Goal: Task Accomplishment & Management: Complete application form

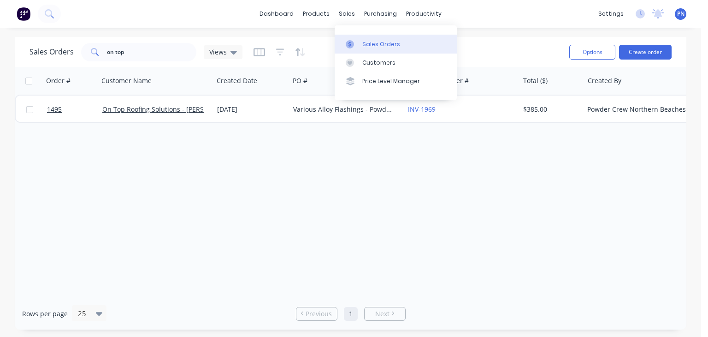
click at [361, 41] on link "Sales Orders" at bounding box center [396, 44] width 122 height 18
click at [289, 19] on link "dashboard" at bounding box center [276, 14] width 43 height 14
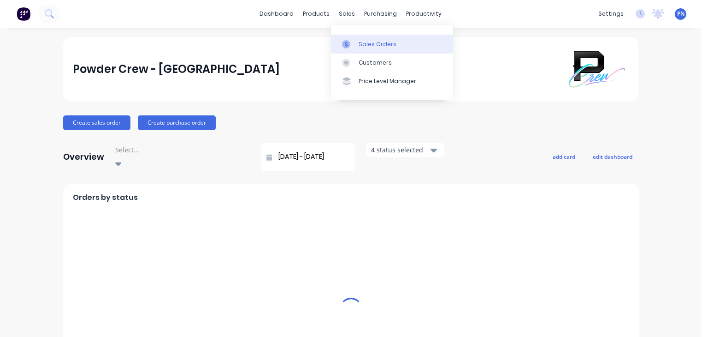
click at [368, 43] on div "Sales Orders" at bounding box center [378, 44] width 38 height 8
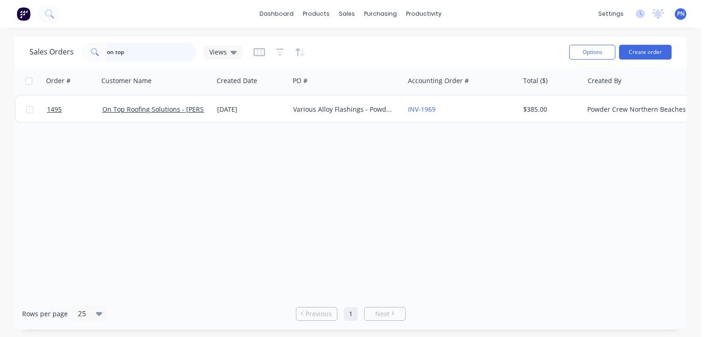
click at [159, 50] on input "on top" at bounding box center [152, 52] width 90 height 18
type input "o"
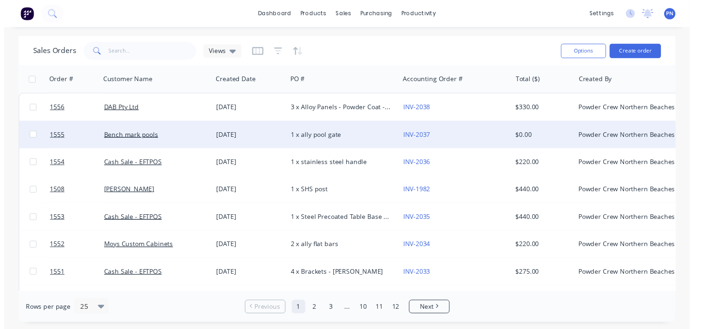
scroll to position [92, 0]
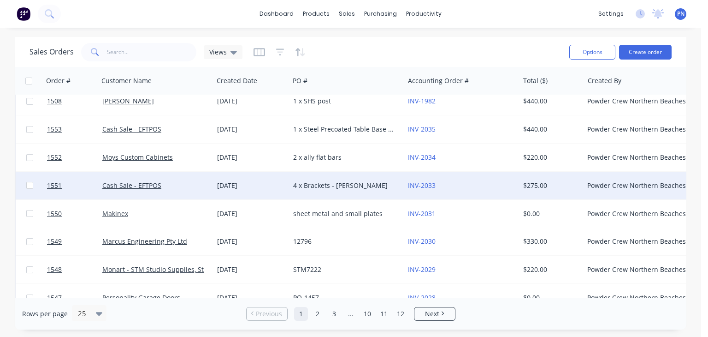
click at [328, 189] on div "4 x Brackets - [PERSON_NAME]" at bounding box center [344, 185] width 102 height 9
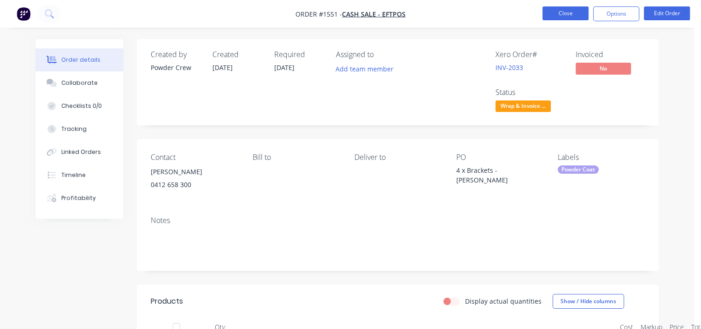
click at [555, 12] on button "Close" at bounding box center [566, 13] width 46 height 14
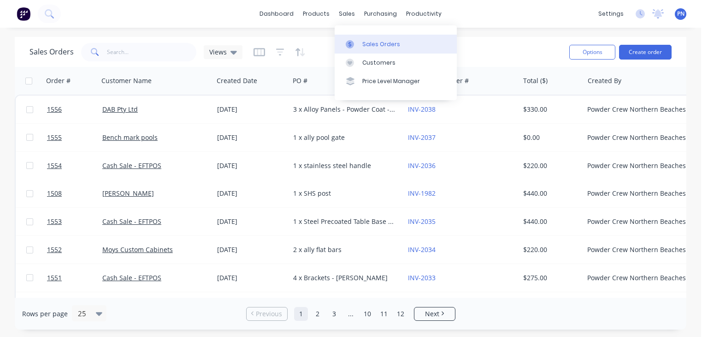
click at [358, 39] on link "Sales Orders" at bounding box center [396, 44] width 122 height 18
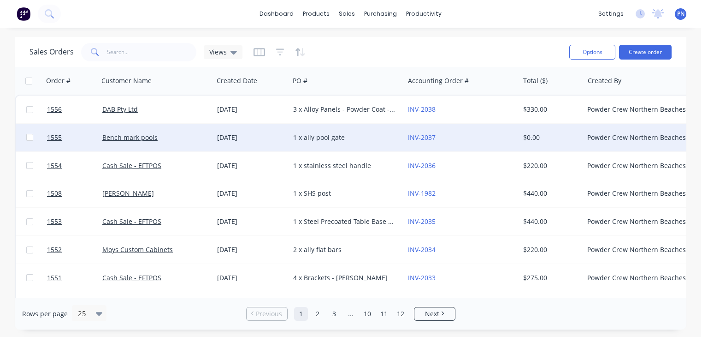
click at [350, 139] on div "1 x ally pool gate" at bounding box center [344, 137] width 102 height 9
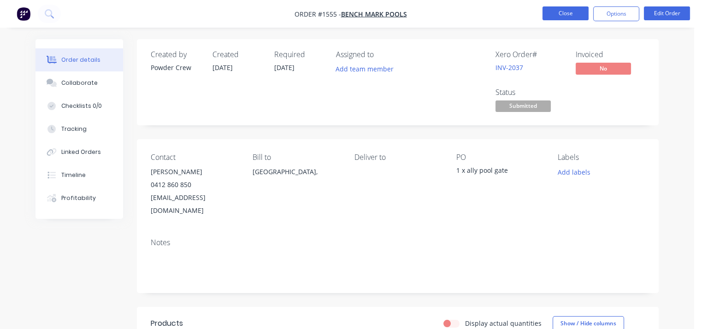
click at [573, 13] on button "Close" at bounding box center [566, 13] width 46 height 14
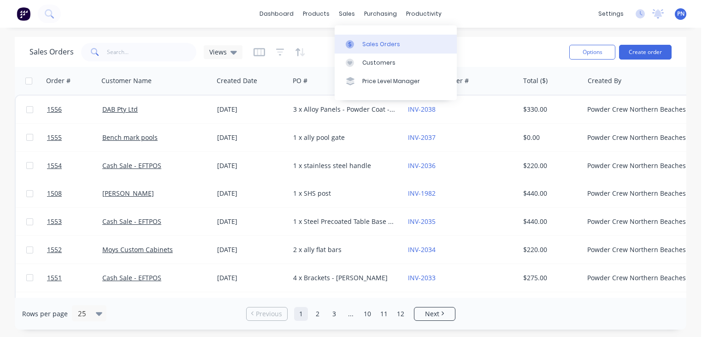
click at [371, 47] on div "Sales Orders" at bounding box center [381, 44] width 38 height 8
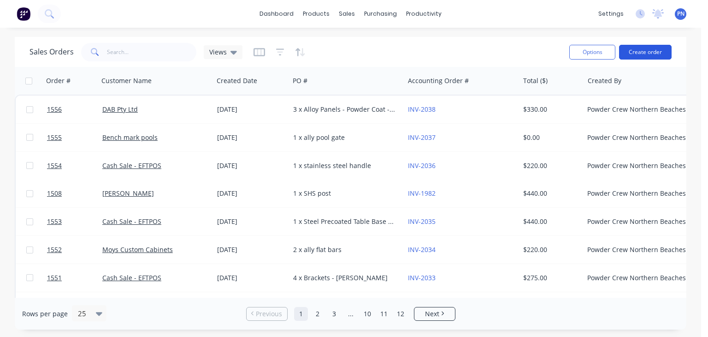
click at [650, 53] on button "Create order" at bounding box center [645, 52] width 53 height 15
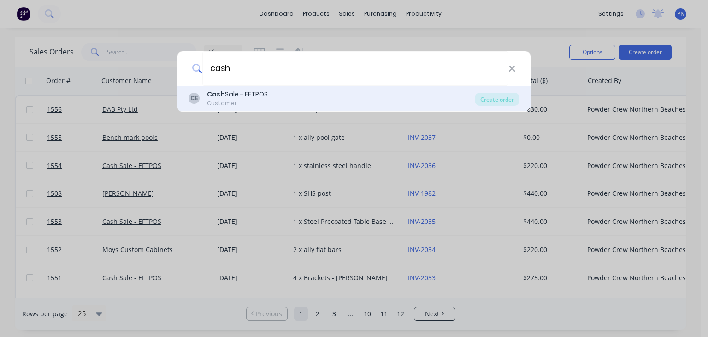
type input "cash"
click at [277, 100] on div "[PERSON_NAME] Sale - EFTPOS Customer" at bounding box center [332, 98] width 286 height 18
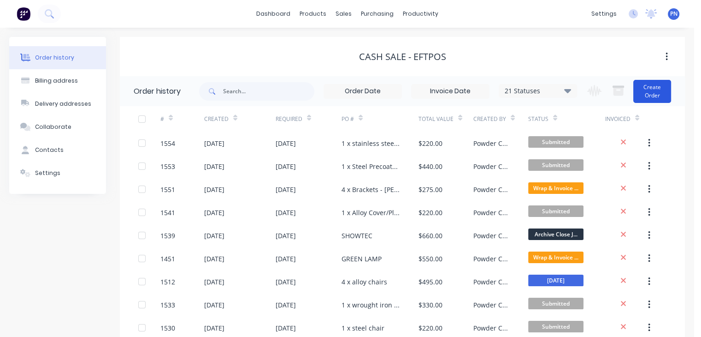
click at [656, 87] on button "Create Order" at bounding box center [652, 91] width 38 height 23
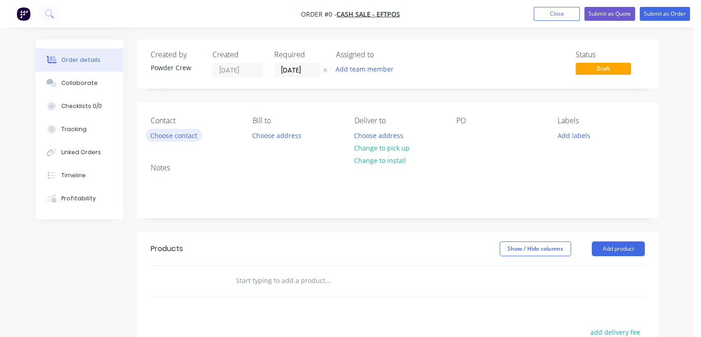
click at [175, 132] on button "Choose contact" at bounding box center [174, 135] width 57 height 12
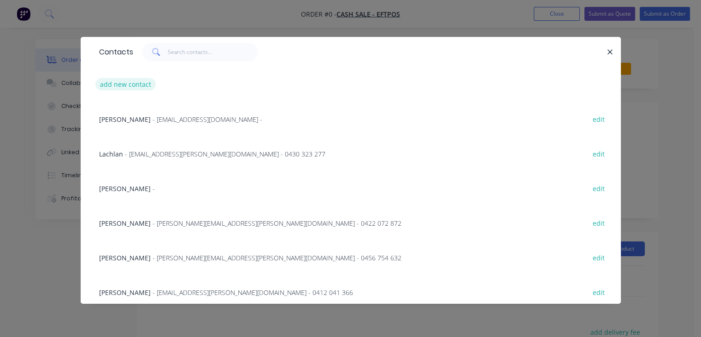
click at [126, 84] on button "add new contact" at bounding box center [125, 84] width 61 height 12
select select "AU"
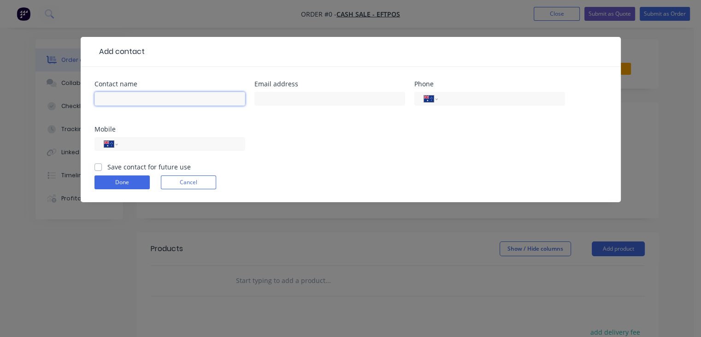
click at [129, 102] on input "text" at bounding box center [170, 99] width 151 height 14
type input "[PERSON_NAME]"
drag, startPoint x: 171, startPoint y: 140, endPoint x: 179, endPoint y: 141, distance: 7.9
click at [171, 140] on input "tel" at bounding box center [179, 144] width 111 height 11
type input "0438 863 382"
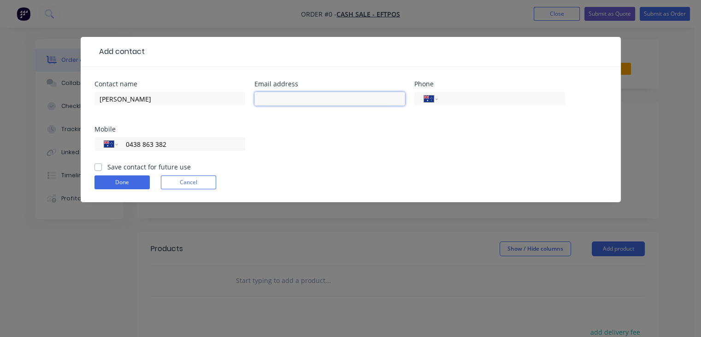
click at [285, 97] on input "text" at bounding box center [329, 99] width 151 height 14
type input "[EMAIL_ADDRESS][DOMAIN_NAME]"
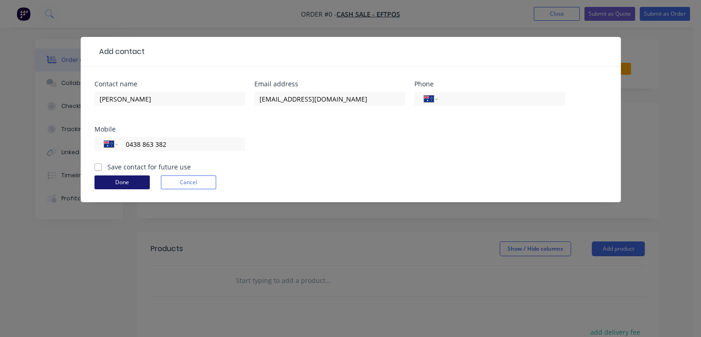
click at [125, 185] on button "Done" at bounding box center [122, 182] width 55 height 14
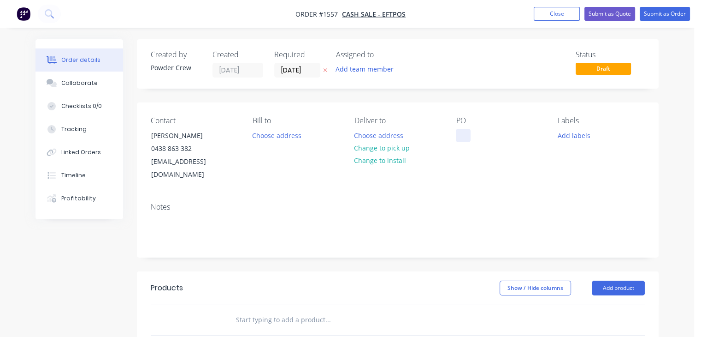
click at [469, 137] on div at bounding box center [463, 135] width 15 height 13
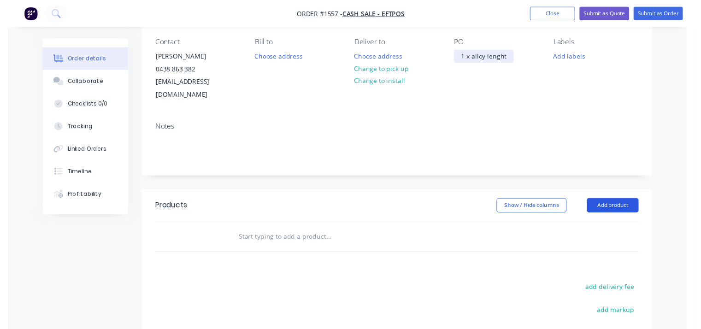
scroll to position [92, 0]
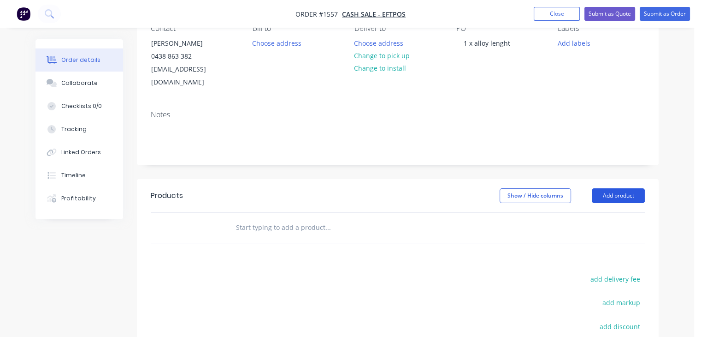
click at [613, 188] on button "Add product" at bounding box center [618, 195] width 53 height 15
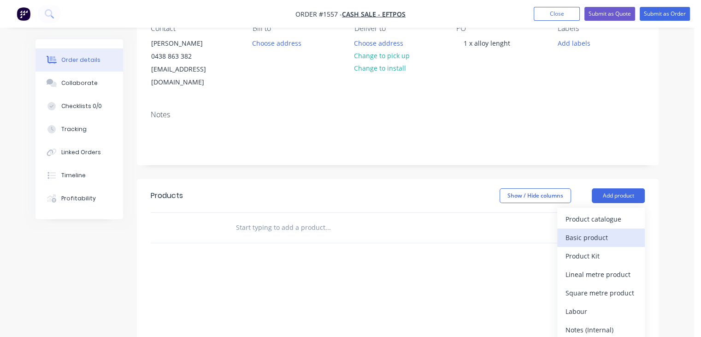
click at [603, 230] on div "Basic product" at bounding box center [601, 236] width 71 height 13
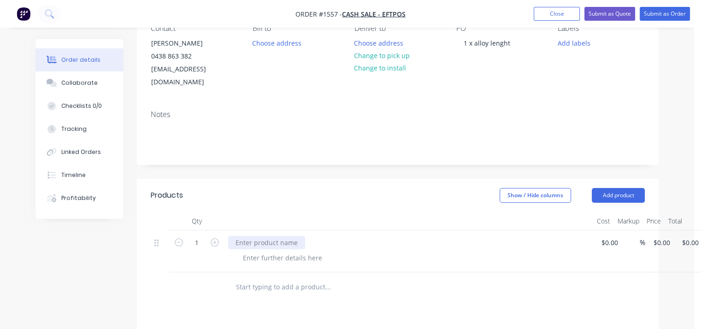
click at [295, 236] on div at bounding box center [266, 242] width 77 height 13
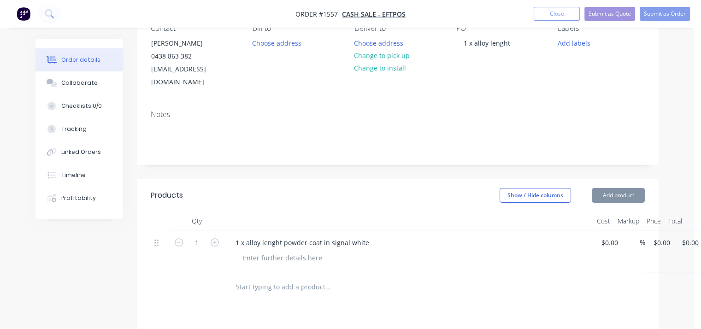
click at [467, 251] on div at bounding box center [413, 257] width 354 height 13
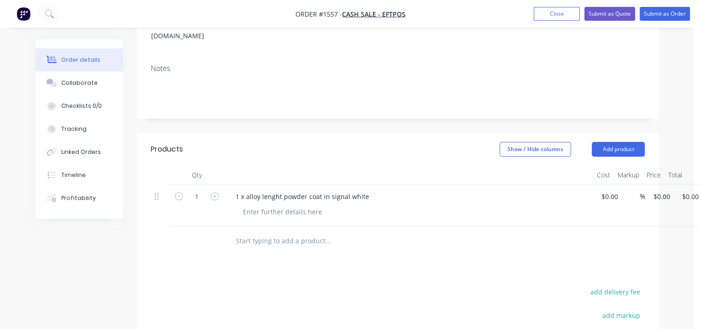
scroll to position [46, 0]
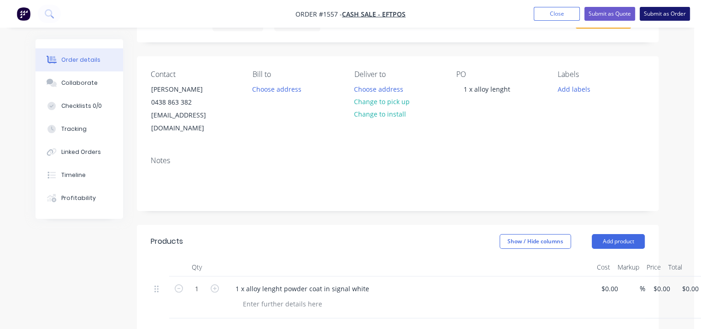
click at [653, 12] on button "Submit as Order" at bounding box center [665, 14] width 50 height 14
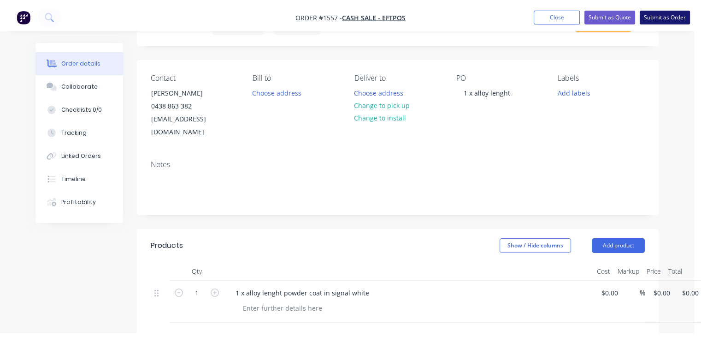
scroll to position [0, 0]
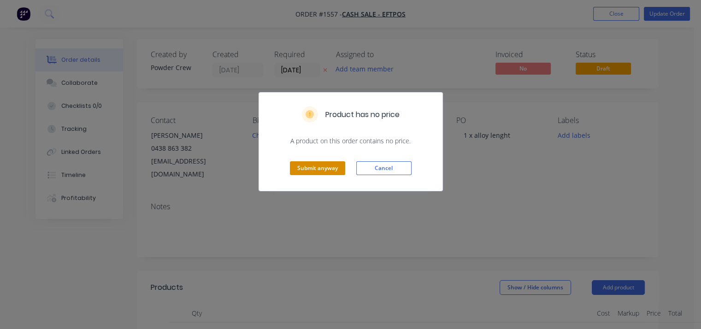
click at [315, 171] on button "Submit anyway" at bounding box center [317, 168] width 55 height 14
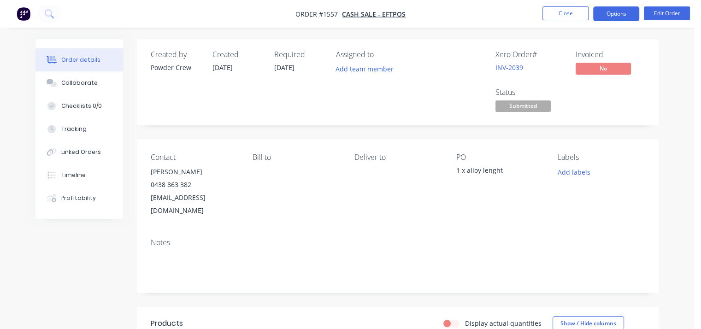
click at [614, 17] on button "Options" at bounding box center [616, 13] width 46 height 15
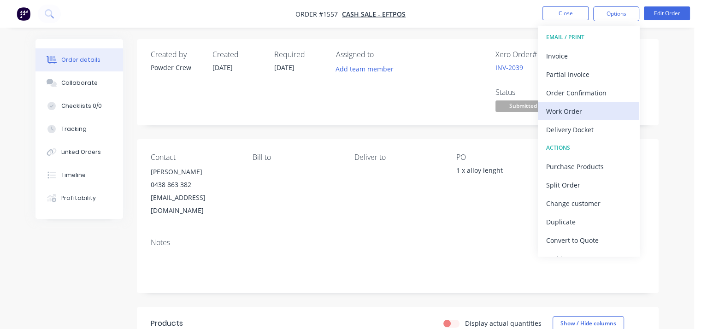
click at [589, 110] on div "Work Order" at bounding box center [588, 111] width 85 height 13
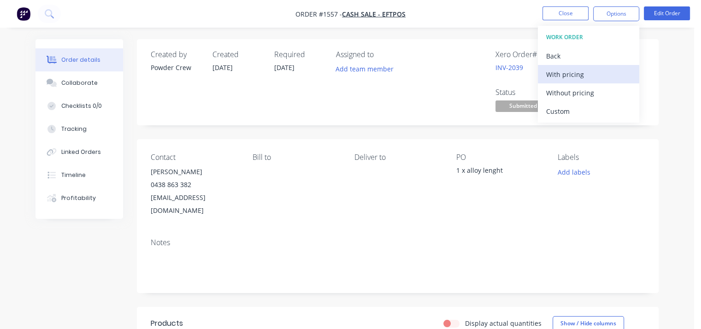
click at [585, 71] on div "With pricing" at bounding box center [588, 74] width 85 height 13
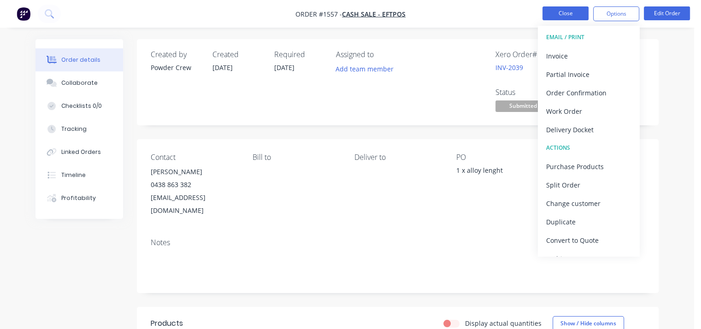
click at [562, 14] on button "Close" at bounding box center [566, 13] width 46 height 14
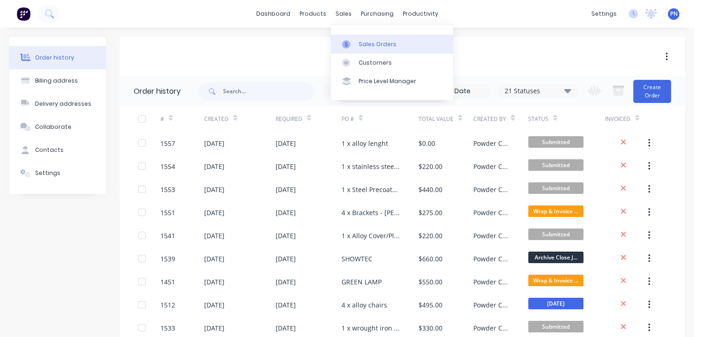
click at [366, 45] on div "Sales Orders" at bounding box center [378, 44] width 38 height 8
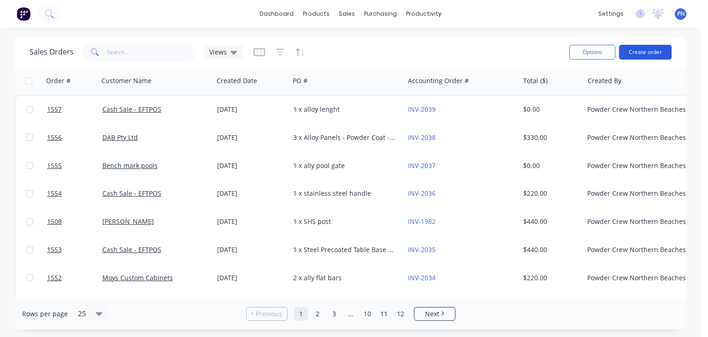
click at [644, 48] on button "Create order" at bounding box center [645, 52] width 53 height 15
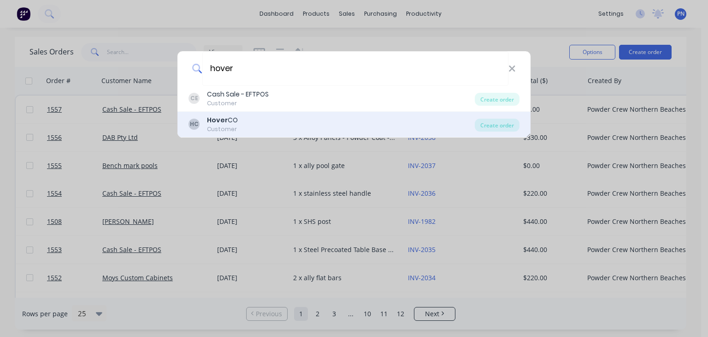
type input "hover"
click at [267, 124] on div "[PERSON_NAME] CO Customer" at bounding box center [332, 124] width 286 height 18
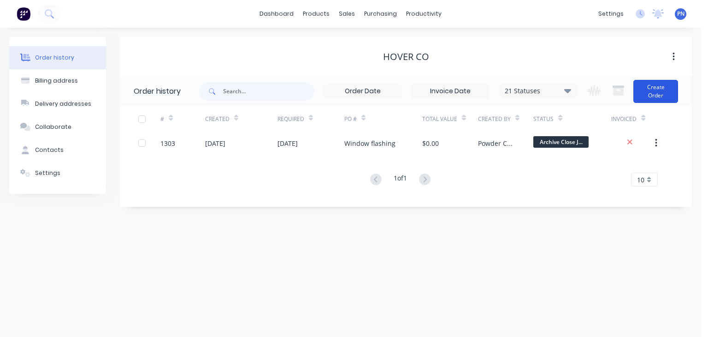
click at [643, 89] on button "Create Order" at bounding box center [655, 91] width 45 height 23
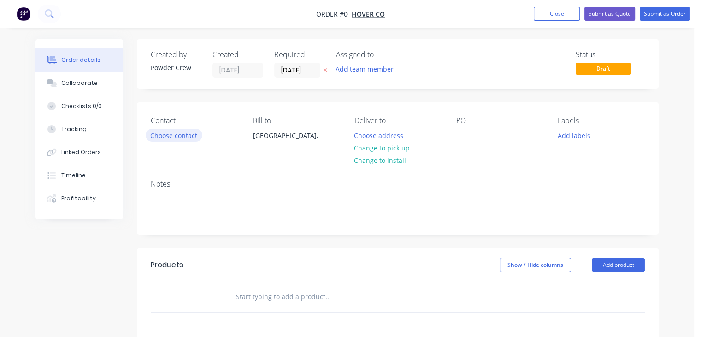
click at [188, 135] on button "Choose contact" at bounding box center [174, 135] width 57 height 12
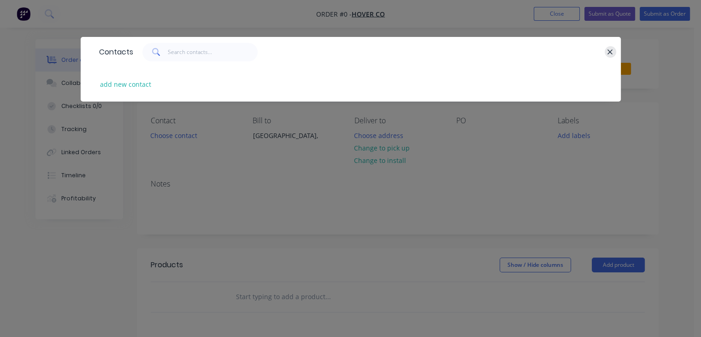
click at [614, 53] on button "button" at bounding box center [611, 52] width 12 height 12
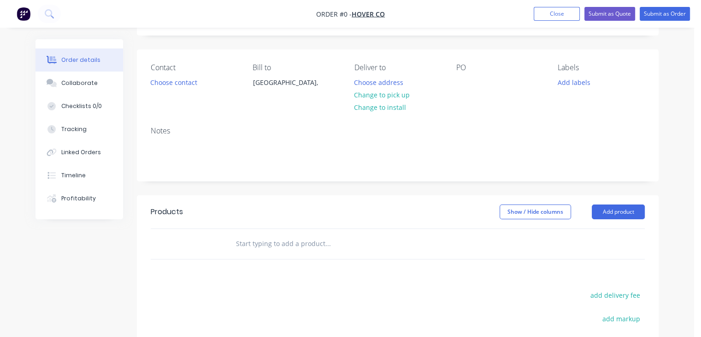
scroll to position [92, 0]
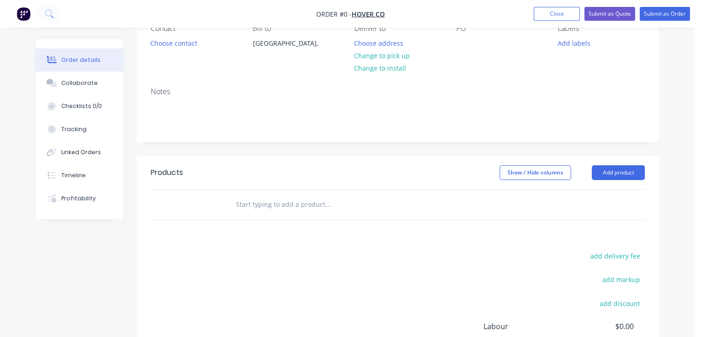
click at [476, 48] on div "PO" at bounding box center [499, 45] width 87 height 42
click at [463, 47] on div at bounding box center [463, 42] width 15 height 13
click at [476, 43] on div "1 x letter box surround" at bounding box center [499, 42] width 86 height 13
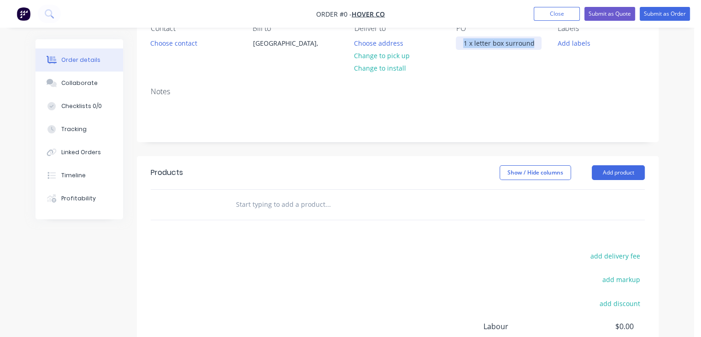
copy div "1 x letter box surround"
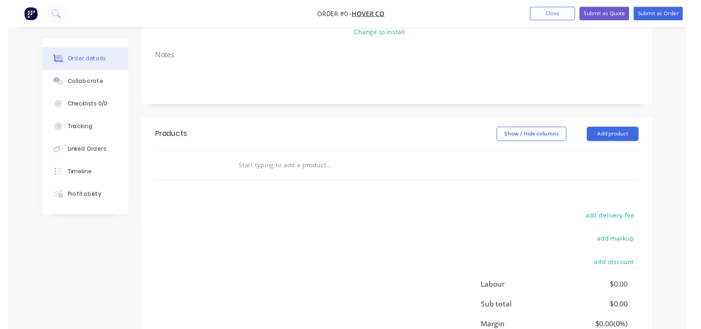
scroll to position [184, 0]
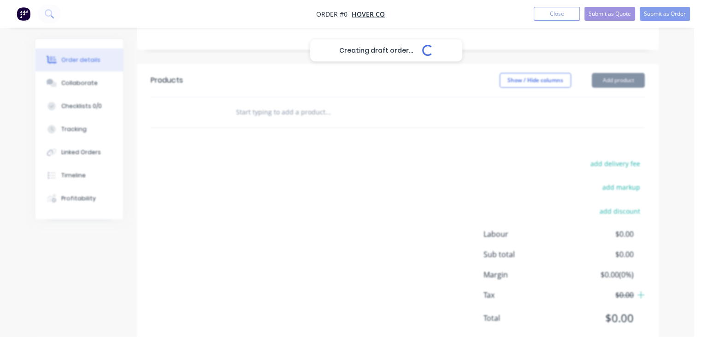
click at [608, 76] on div "Creating draft order... Loading... Order details Collaborate Checklists 0/0 Tra…" at bounding box center [347, 109] width 642 height 508
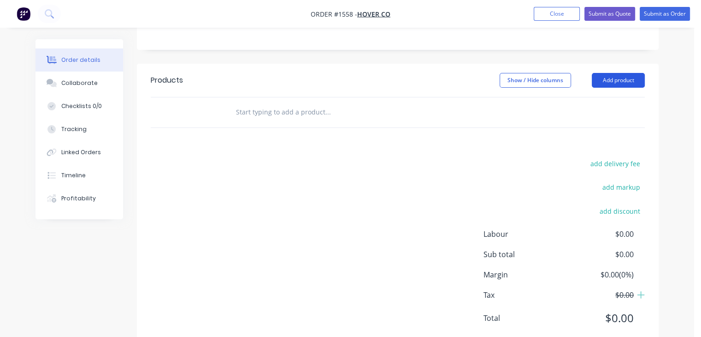
click at [609, 81] on button "Add product" at bounding box center [618, 80] width 53 height 15
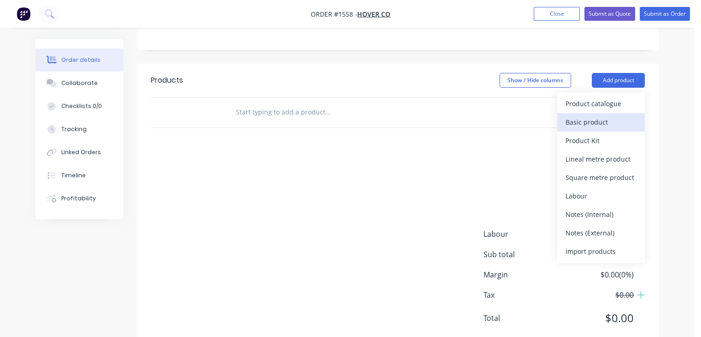
click at [602, 117] on div "Basic product" at bounding box center [601, 121] width 71 height 13
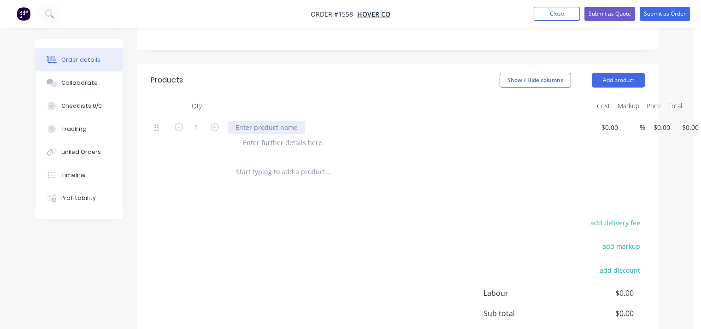
paste div
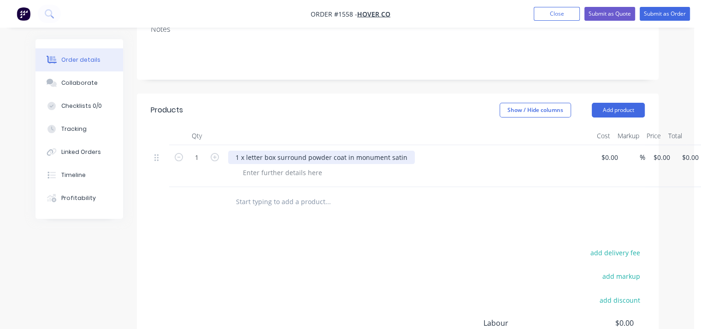
scroll to position [138, 0]
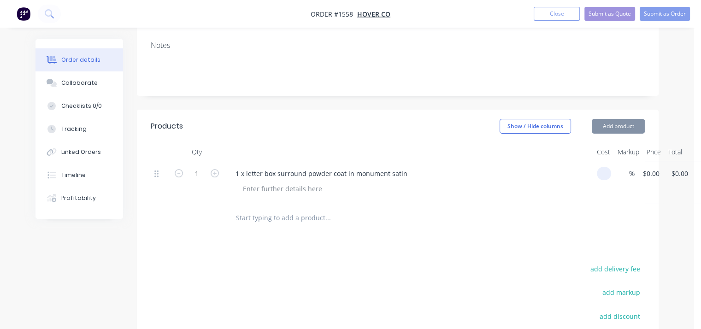
click at [608, 178] on input at bounding box center [606, 173] width 11 height 13
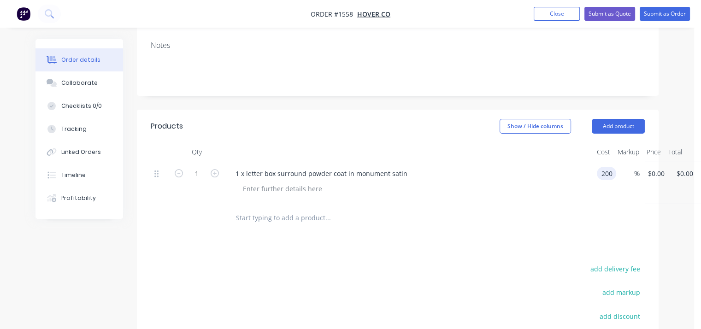
type input "$200.00"
click at [523, 176] on div "1 x letter box surround powder coat in monument satin" at bounding box center [408, 173] width 361 height 13
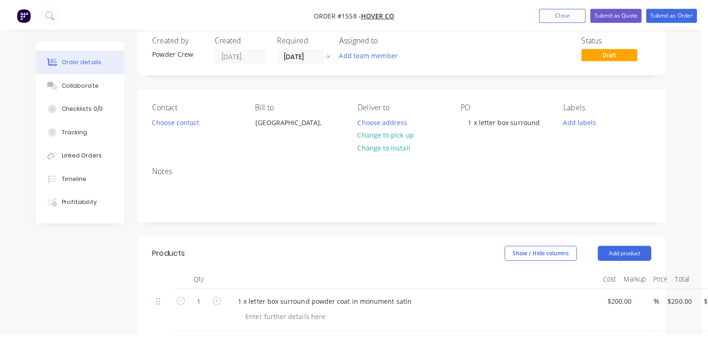
scroll to position [0, 0]
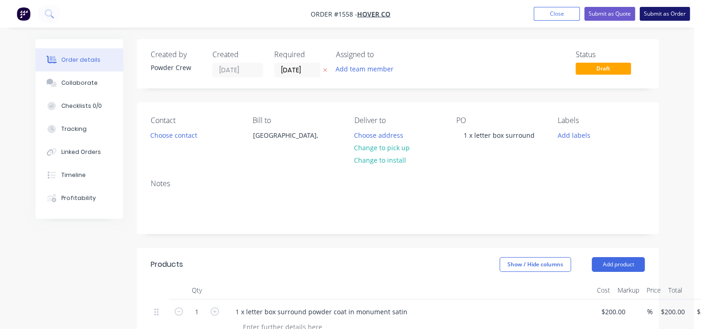
click at [667, 18] on button "Submit as Order" at bounding box center [665, 14] width 50 height 14
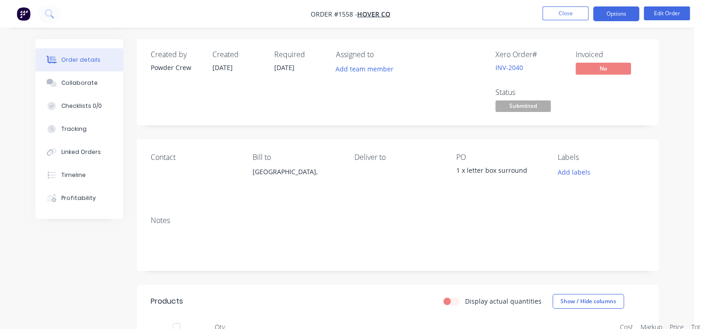
click at [626, 16] on button "Options" at bounding box center [616, 13] width 46 height 15
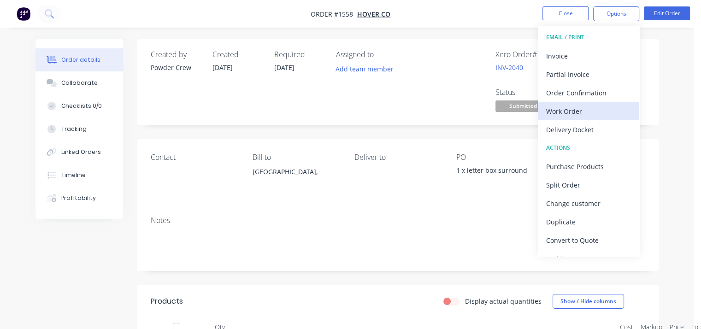
click at [594, 113] on div "Work Order" at bounding box center [588, 111] width 85 height 13
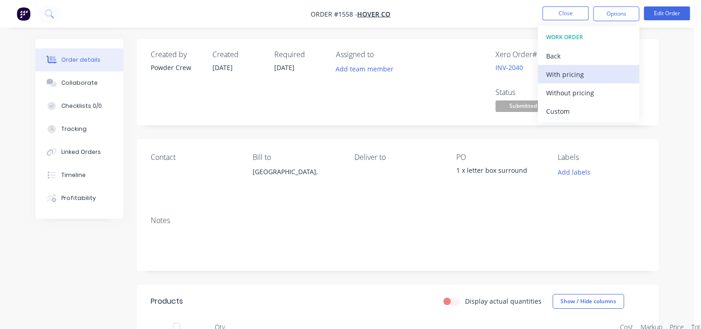
click at [581, 73] on div "With pricing" at bounding box center [588, 74] width 85 height 13
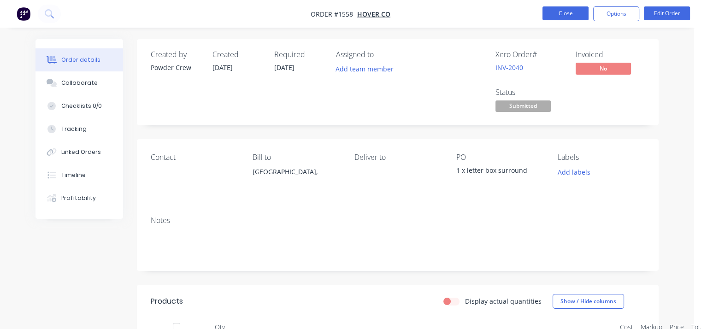
click at [572, 13] on button "Close" at bounding box center [566, 13] width 46 height 14
